Goal: Task Accomplishment & Management: Use online tool/utility

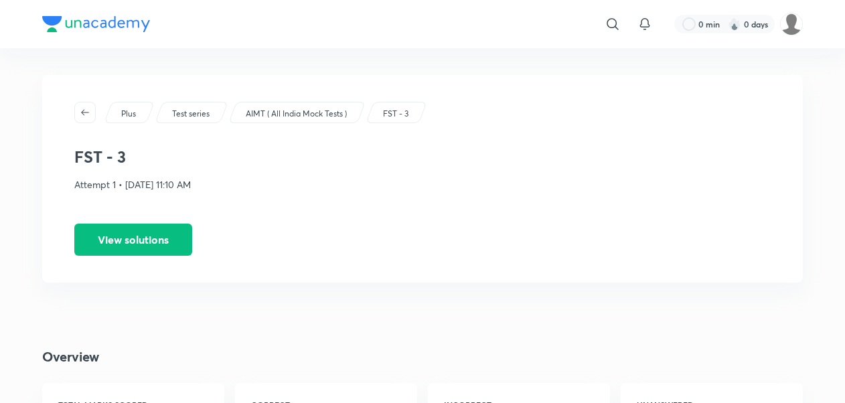
drag, startPoint x: 401, startPoint y: 217, endPoint x: 838, endPoint y: 205, distance: 437.4
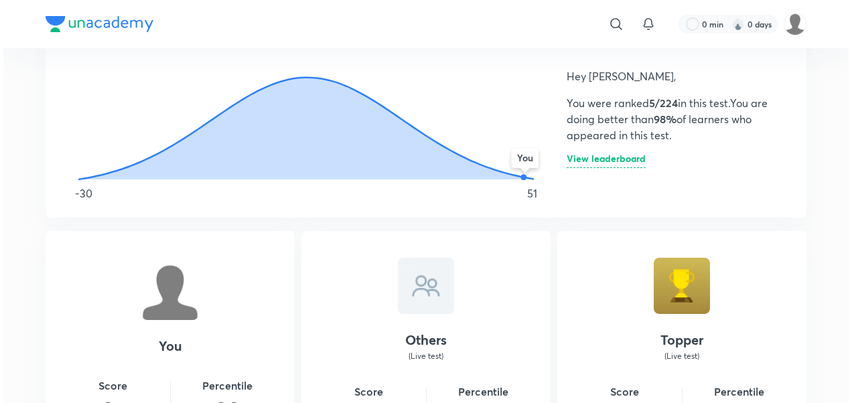
scroll to position [803, 0]
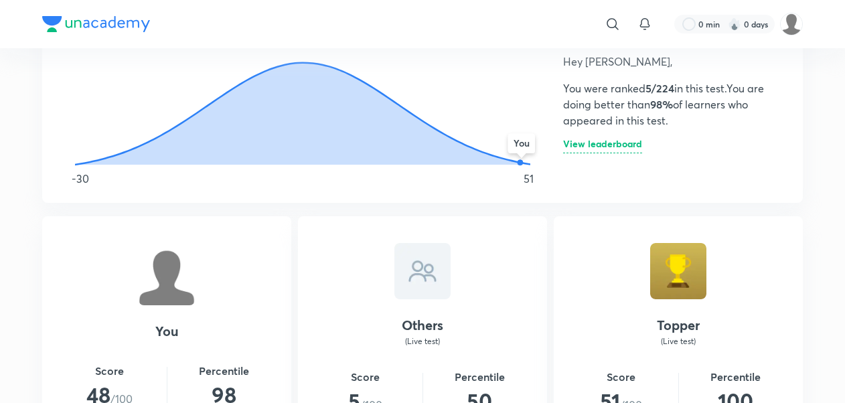
click at [619, 141] on h6 "View leaderboard" at bounding box center [602, 146] width 79 height 14
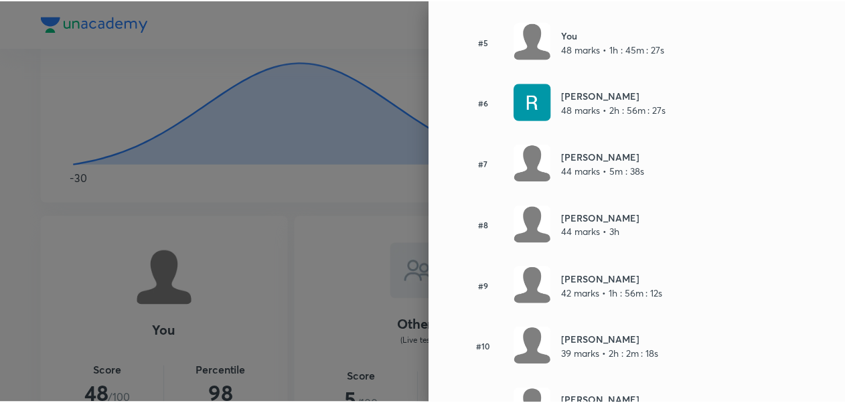
scroll to position [443, 0]
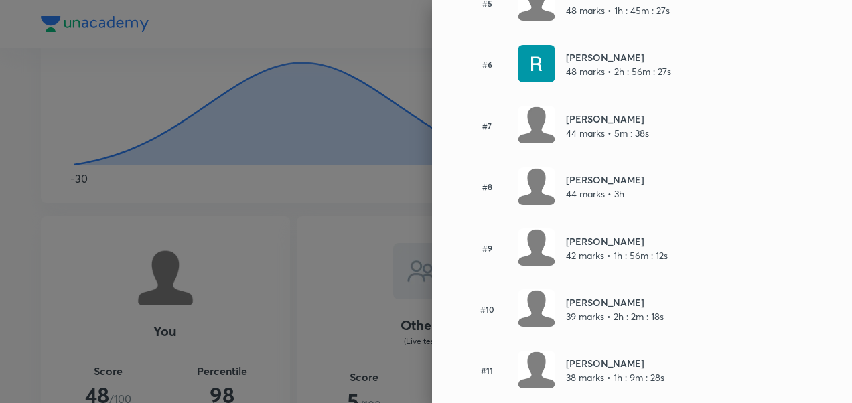
click at [356, 171] on div at bounding box center [426, 201] width 852 height 403
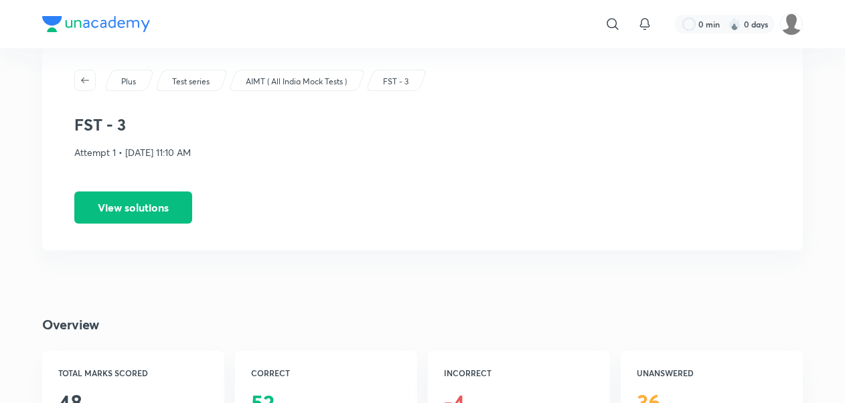
scroll to position [0, 0]
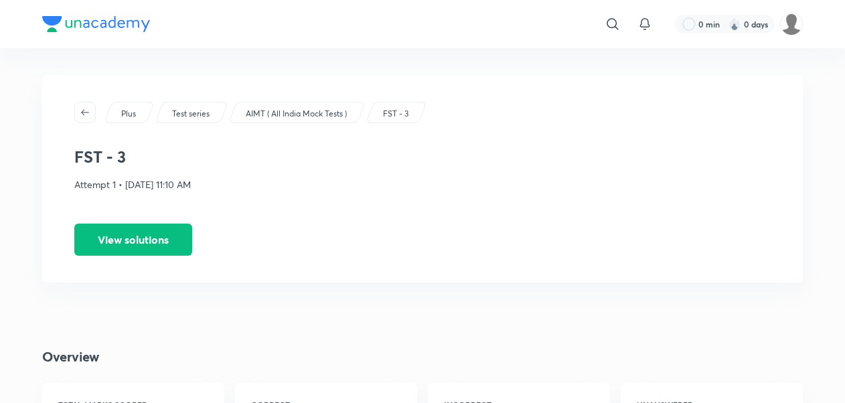
click at [302, 113] on p "AIMT ( All India Mock Tests )" at bounding box center [296, 114] width 101 height 12
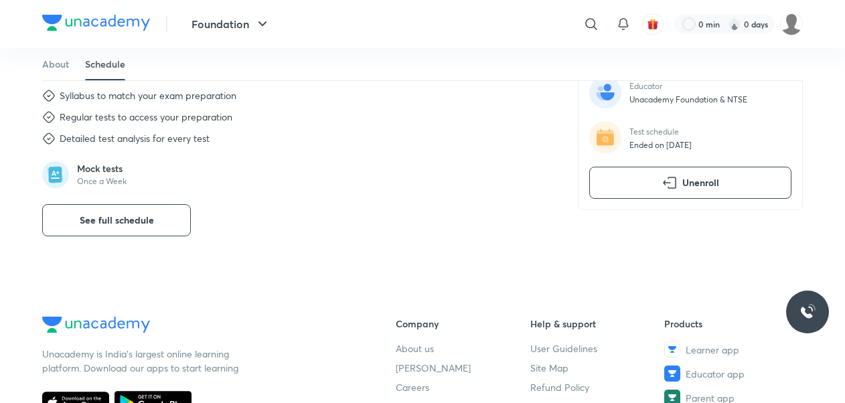
scroll to position [474, 0]
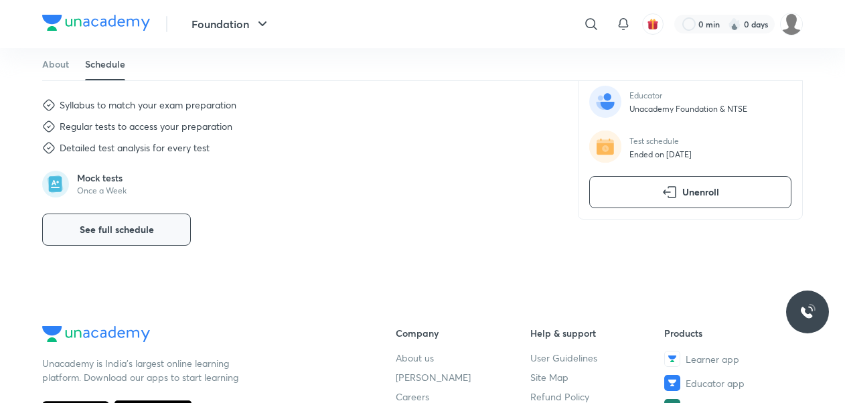
click at [118, 242] on button "See full schedule" at bounding box center [116, 230] width 149 height 32
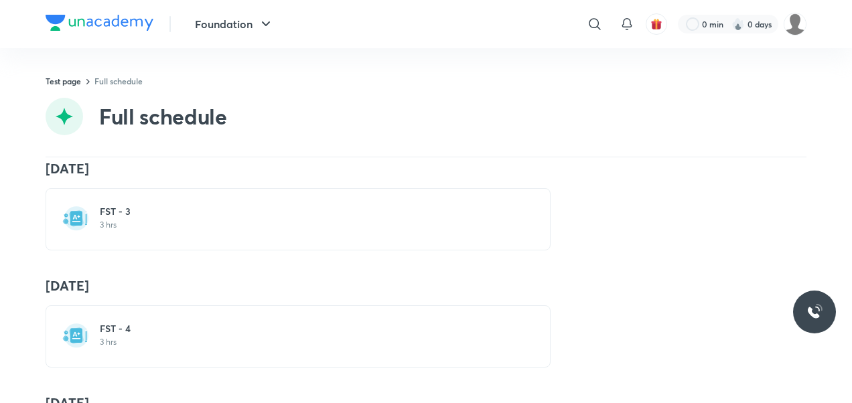
scroll to position [492, 0]
click at [170, 356] on div "FST - 4 3 hrs" at bounding box center [298, 333] width 505 height 62
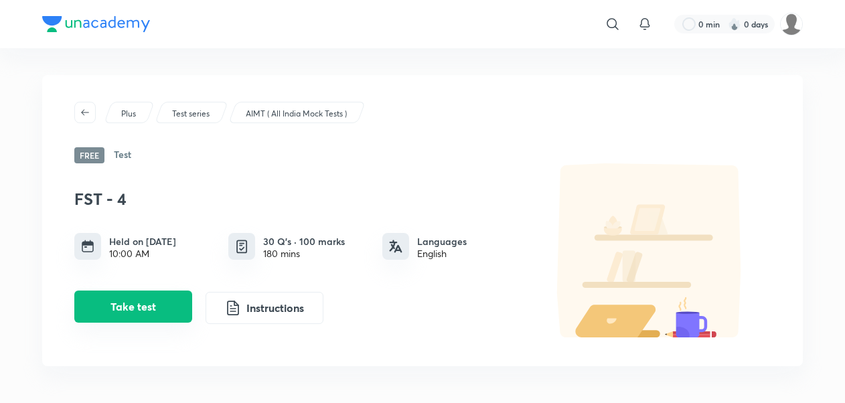
click at [171, 295] on button "Take test" at bounding box center [133, 307] width 118 height 32
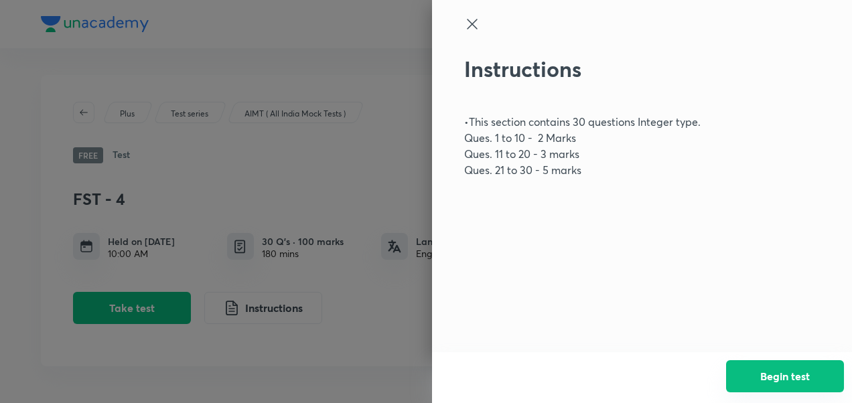
click at [754, 386] on button "Begin test" at bounding box center [785, 376] width 118 height 32
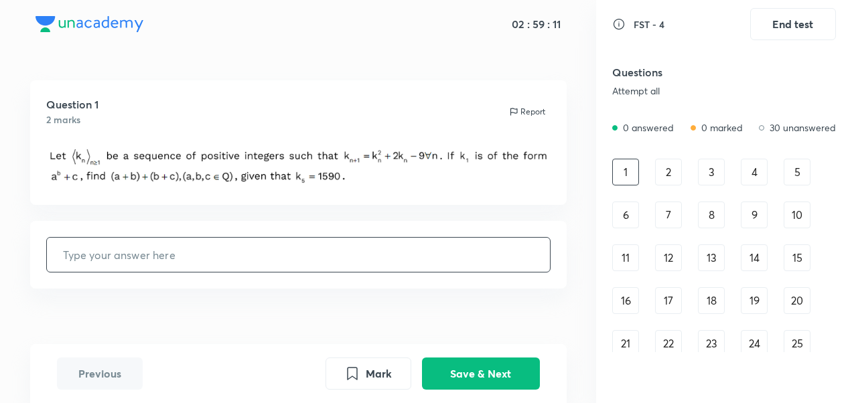
click at [671, 161] on div "2" at bounding box center [668, 172] width 27 height 27
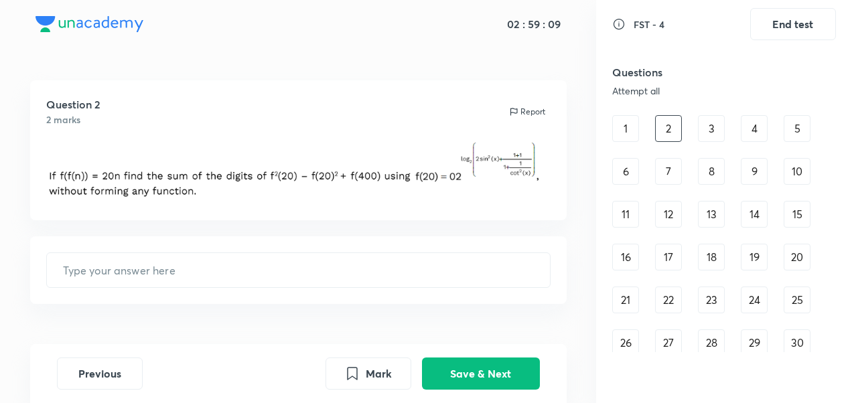
scroll to position [64, 0]
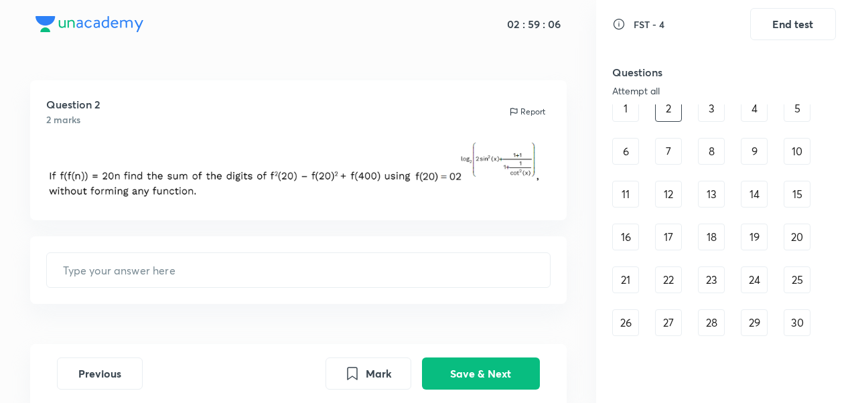
click at [619, 112] on div "1" at bounding box center [625, 108] width 27 height 27
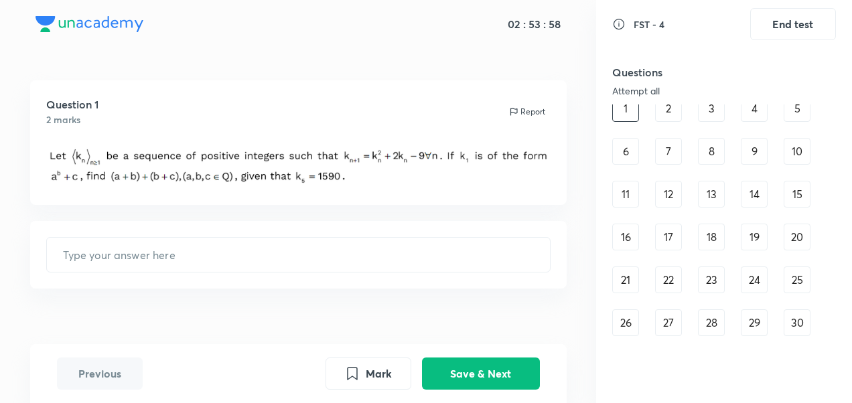
click at [664, 119] on div "2" at bounding box center [668, 108] width 27 height 27
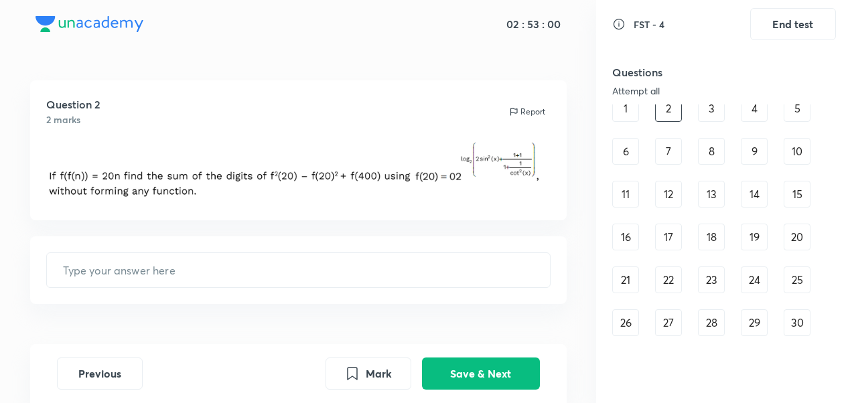
click at [705, 121] on div "3" at bounding box center [711, 108] width 27 height 27
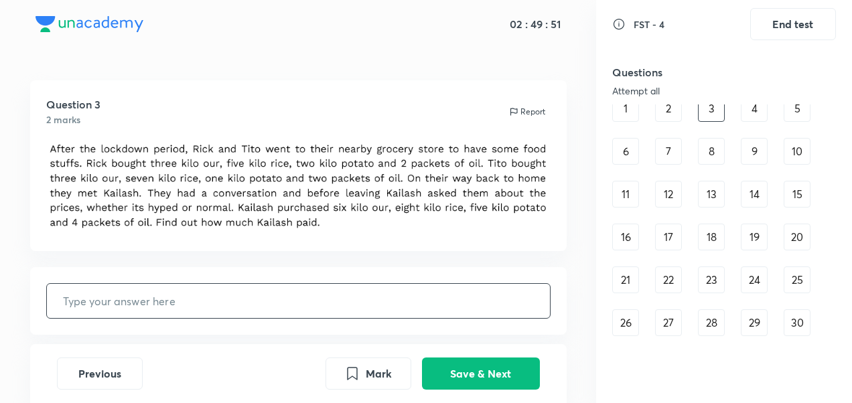
click at [301, 293] on input "text" at bounding box center [298, 301] width 503 height 34
type input "2"
click at [457, 371] on button "Save & Next" at bounding box center [481, 372] width 118 height 32
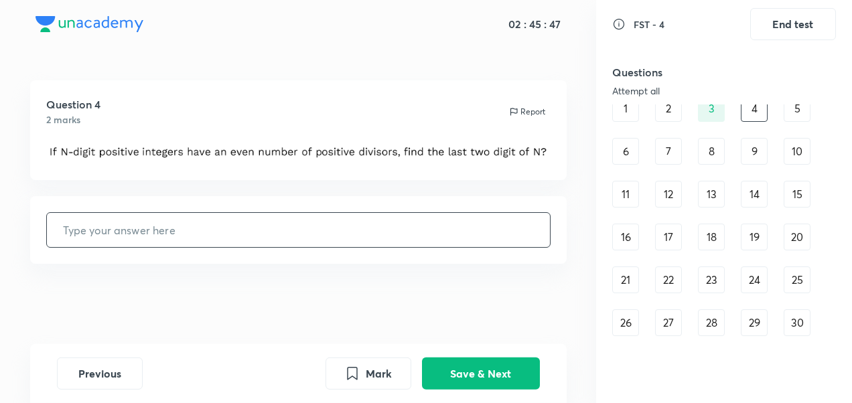
click at [483, 228] on input "text" at bounding box center [298, 230] width 503 height 34
type input "0"
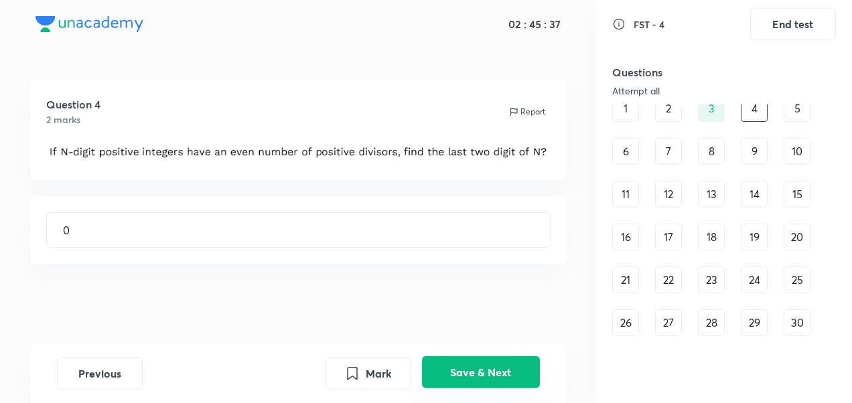
click at [466, 376] on button "Save & Next" at bounding box center [481, 372] width 118 height 32
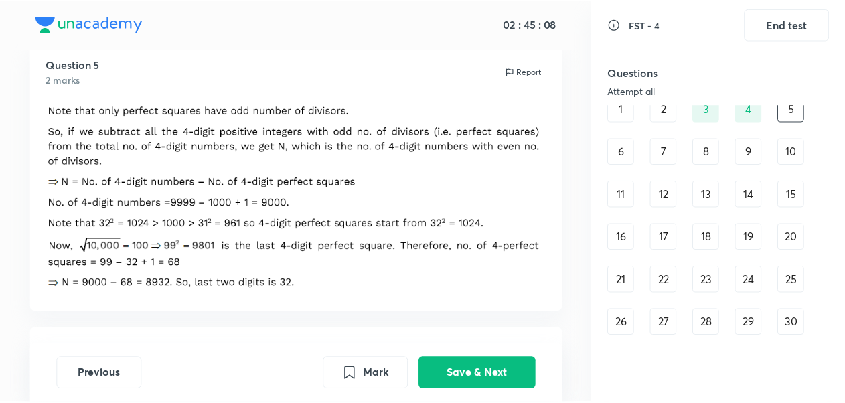
scroll to position [0, 0]
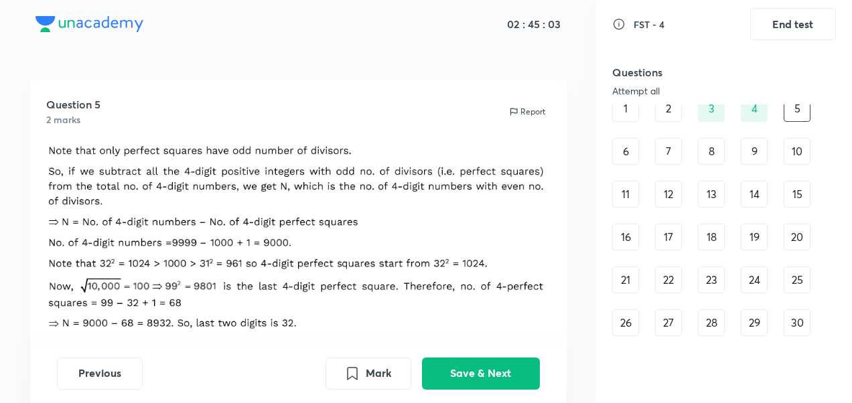
click at [749, 118] on div "4" at bounding box center [754, 108] width 27 height 27
type input "0"
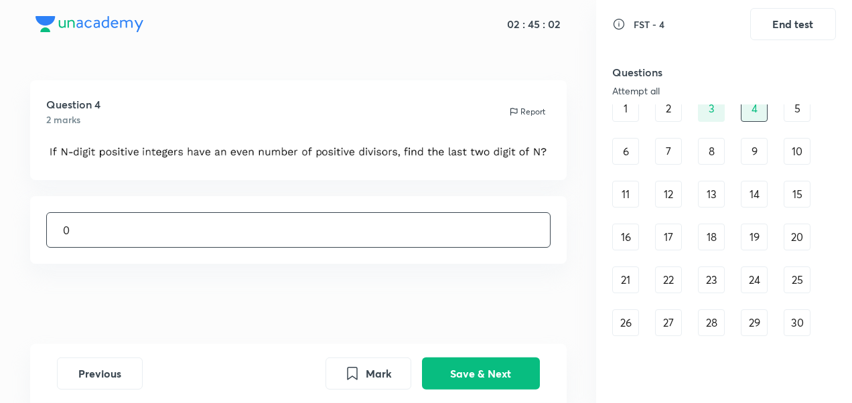
click at [163, 231] on input "0" at bounding box center [298, 230] width 503 height 34
type input "32"
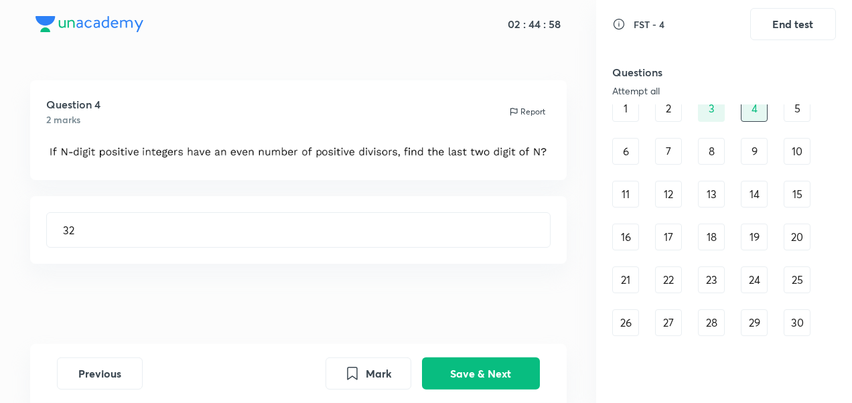
click at [807, 115] on div "5" at bounding box center [796, 108] width 27 height 27
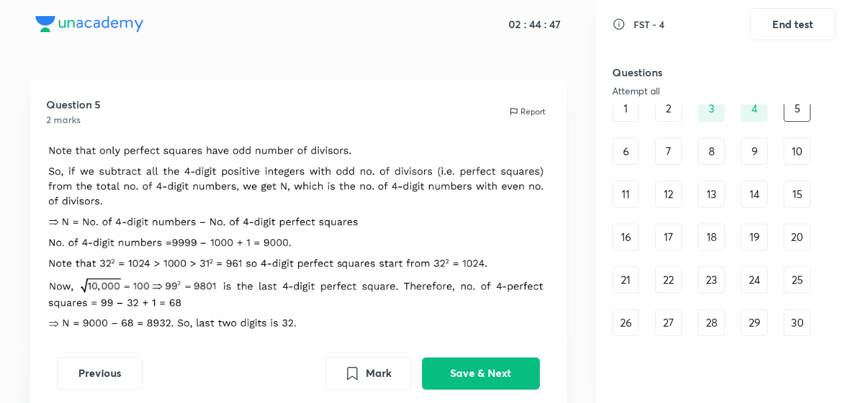
click at [621, 161] on div "6" at bounding box center [625, 151] width 27 height 27
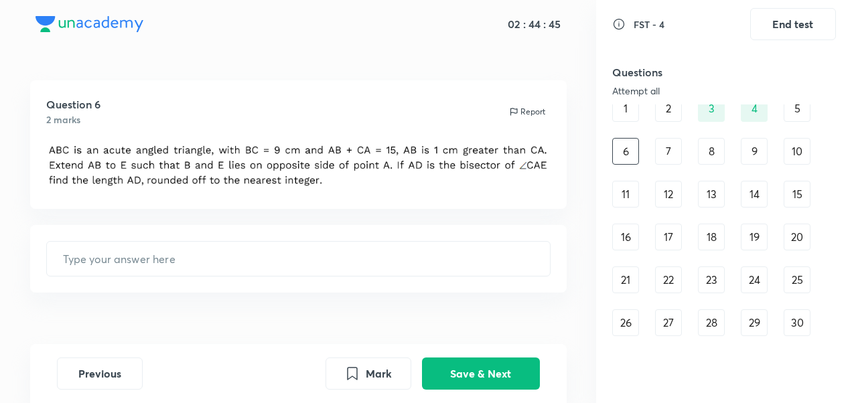
click at [661, 150] on div "7" at bounding box center [668, 151] width 27 height 27
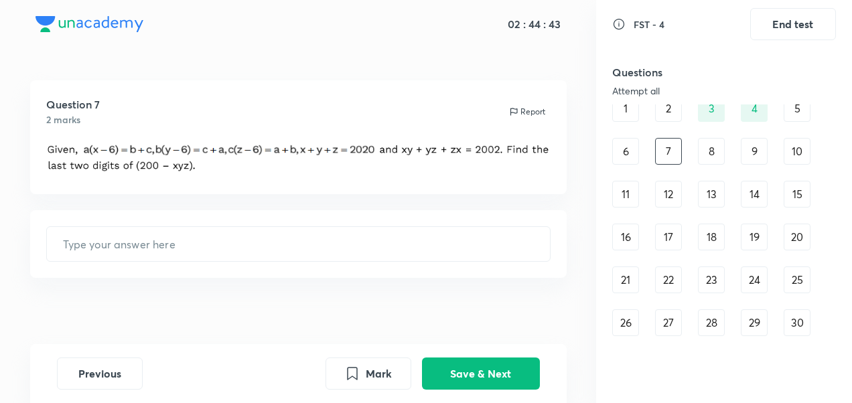
click at [755, 119] on div "4" at bounding box center [754, 108] width 27 height 27
type input "0"
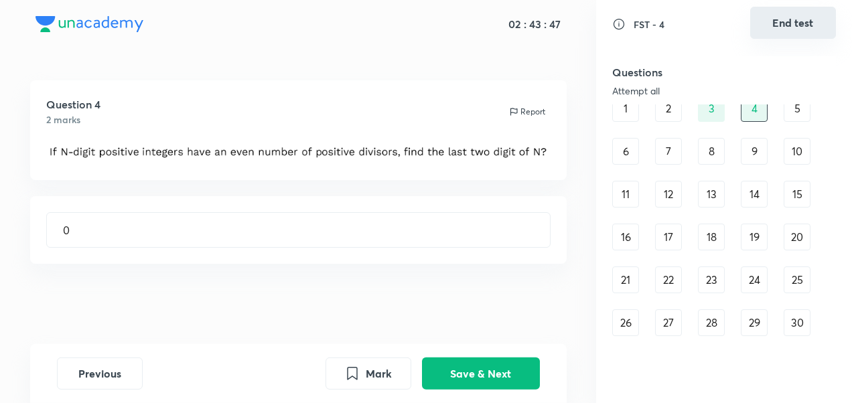
click at [789, 23] on button "End test" at bounding box center [793, 23] width 86 height 32
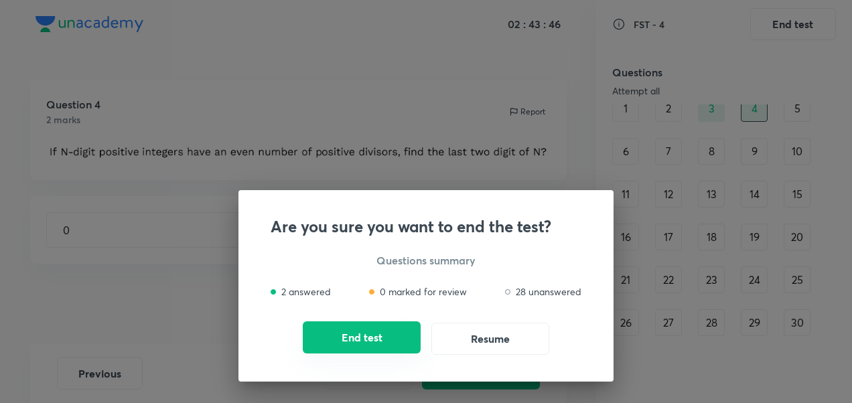
click at [388, 340] on button "End test" at bounding box center [362, 337] width 118 height 32
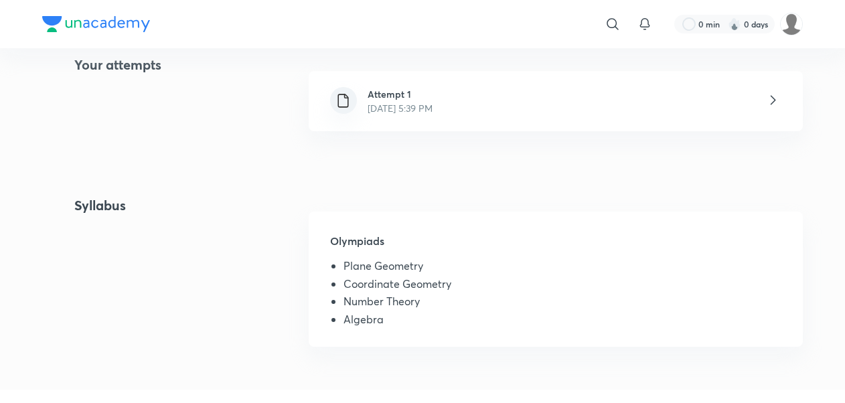
scroll to position [362, 0]
click at [768, 100] on icon at bounding box center [773, 97] width 17 height 17
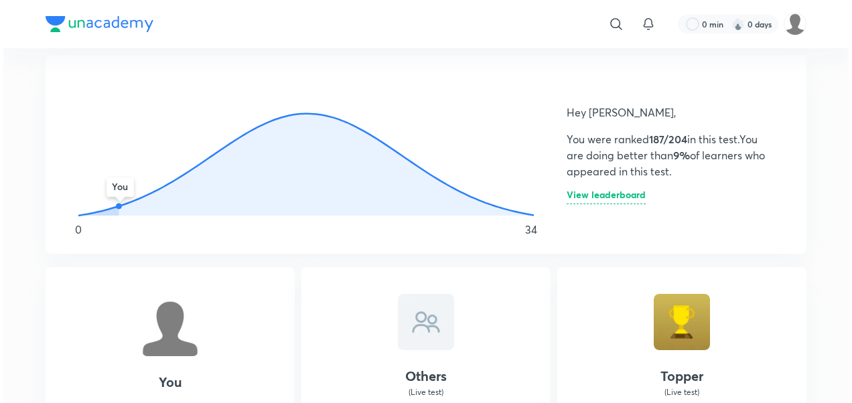
scroll to position [735, 0]
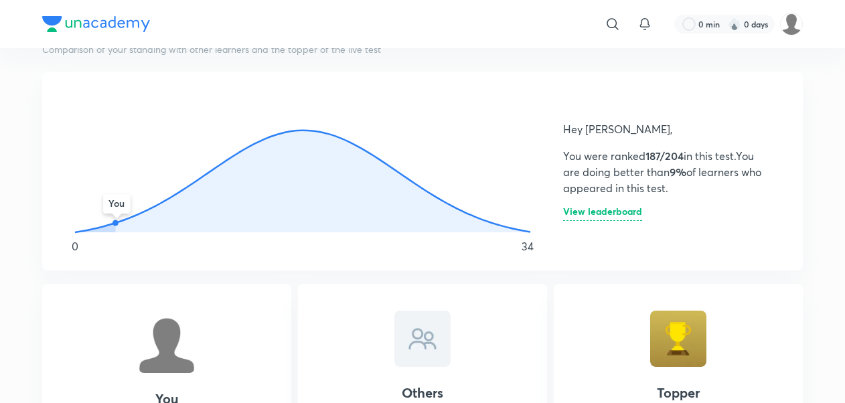
click at [628, 216] on h6 "View leaderboard" at bounding box center [602, 214] width 79 height 14
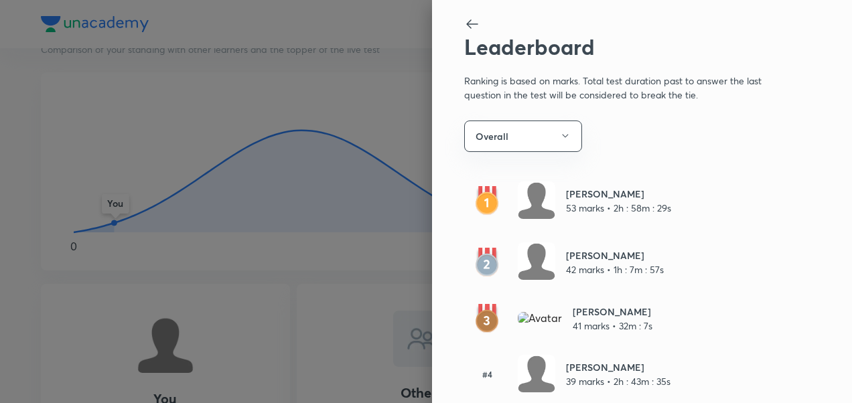
click at [455, 13] on div "Leaderboard Ranking is based on marks. Total test duration past to answer the l…" at bounding box center [642, 201] width 420 height 403
click at [464, 26] on icon at bounding box center [472, 24] width 16 height 16
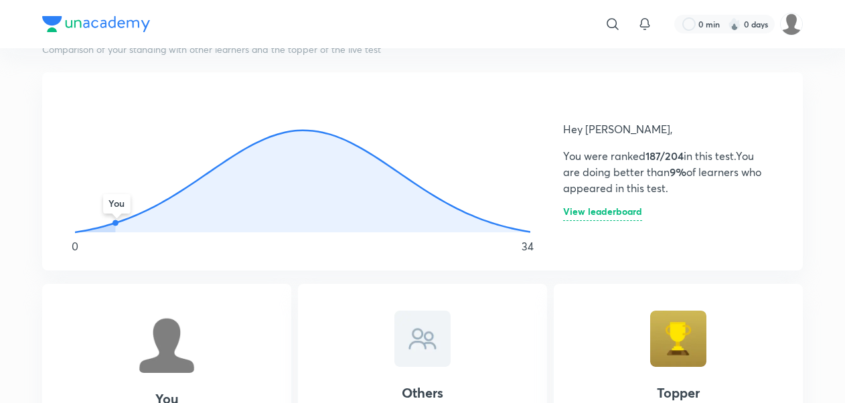
click at [632, 210] on div "Hey [PERSON_NAME], You were ranked 187/204 in this test. You are doing better t…" at bounding box center [667, 171] width 208 height 134
click at [632, 210] on h6 "View leaderboard" at bounding box center [602, 214] width 79 height 14
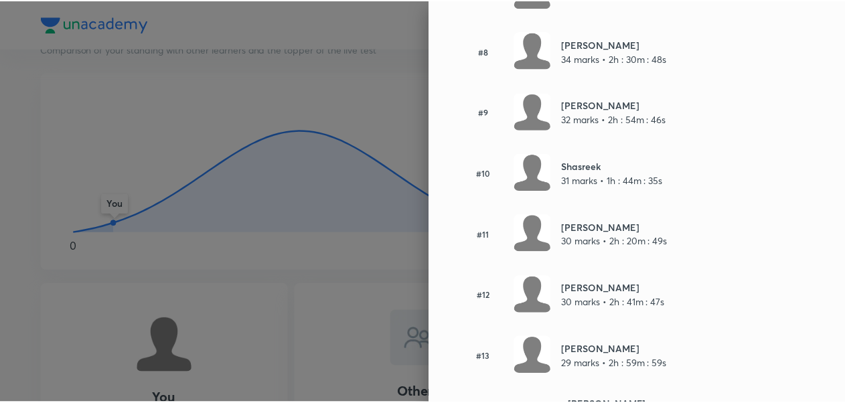
scroll to position [1630, 0]
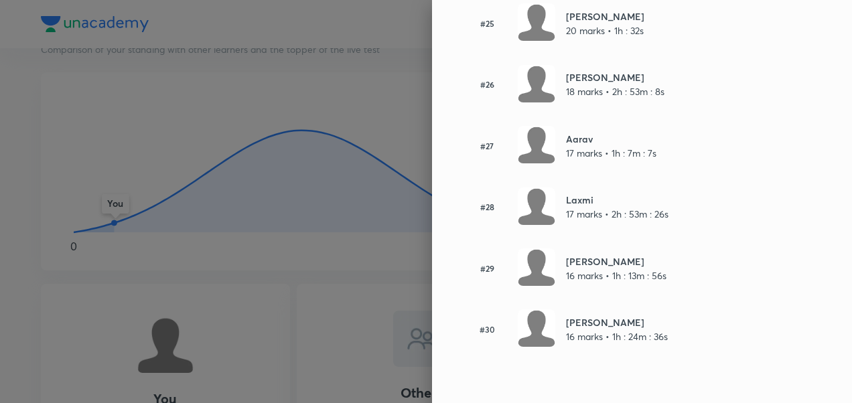
drag, startPoint x: 242, startPoint y: 127, endPoint x: 250, endPoint y: 125, distance: 8.5
click at [245, 131] on div at bounding box center [426, 201] width 852 height 403
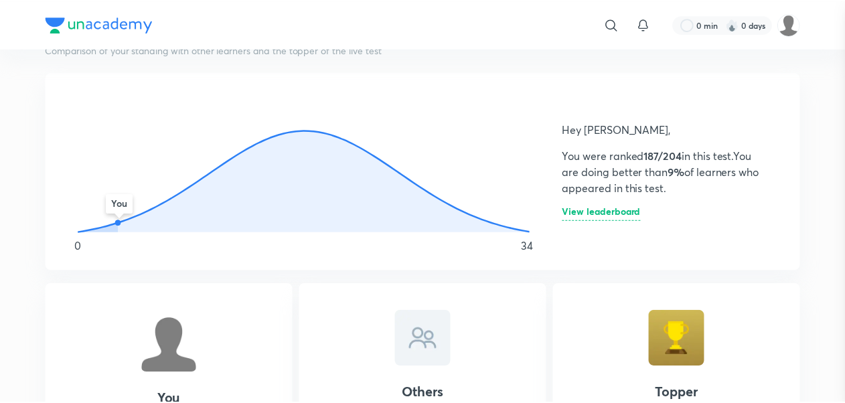
scroll to position [0, 0]
